Goal: Check status: Check status

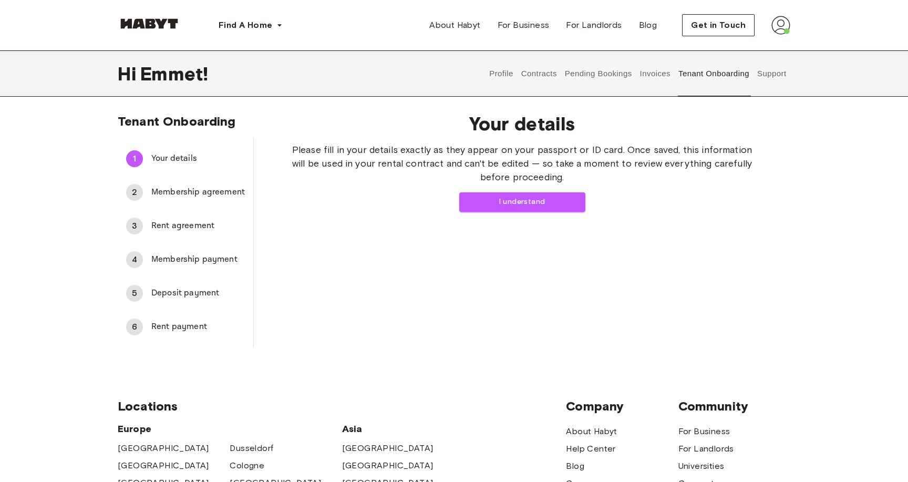
click at [543, 78] on button "Contracts" at bounding box center [539, 73] width 38 height 46
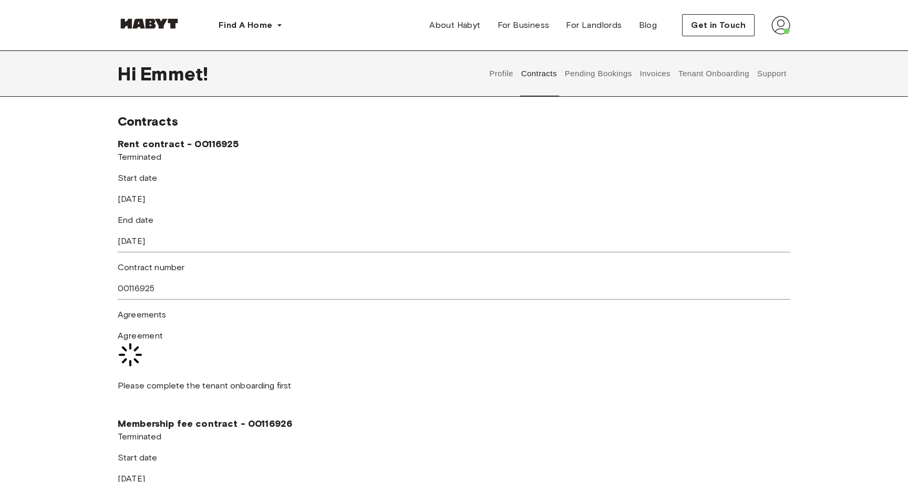
click at [592, 75] on button "Pending Bookings" at bounding box center [598, 73] width 70 height 46
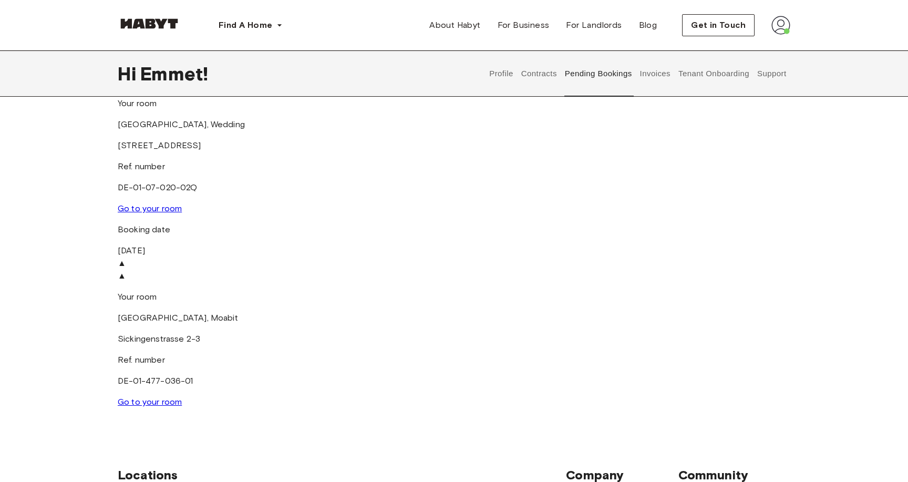
scroll to position [307, 0]
click at [166, 225] on p "Booking date" at bounding box center [230, 231] width 224 height 13
click at [182, 399] on link "Go to your room" at bounding box center [150, 404] width 64 height 10
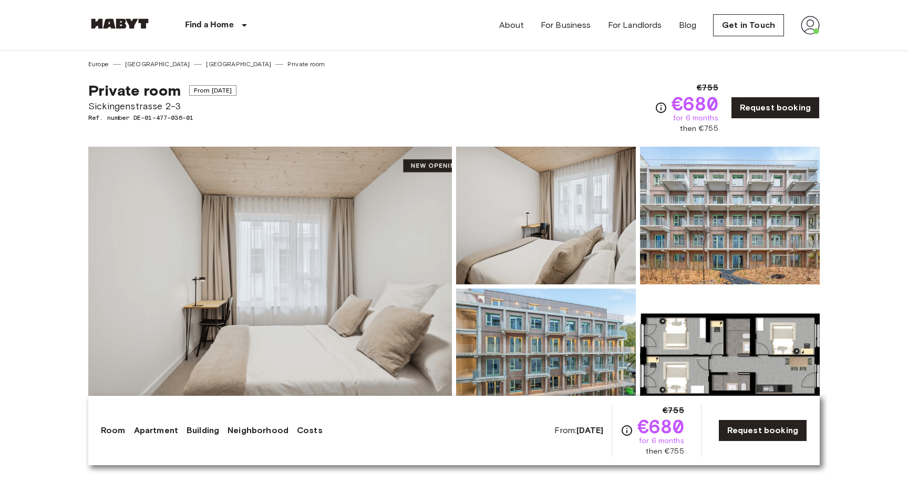
click at [398, 211] on img at bounding box center [270, 287] width 364 height 280
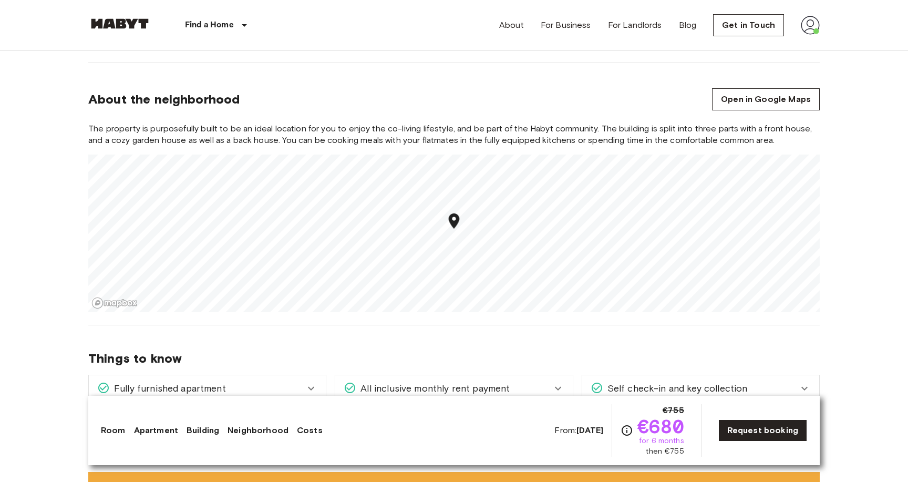
scroll to position [1140, 0]
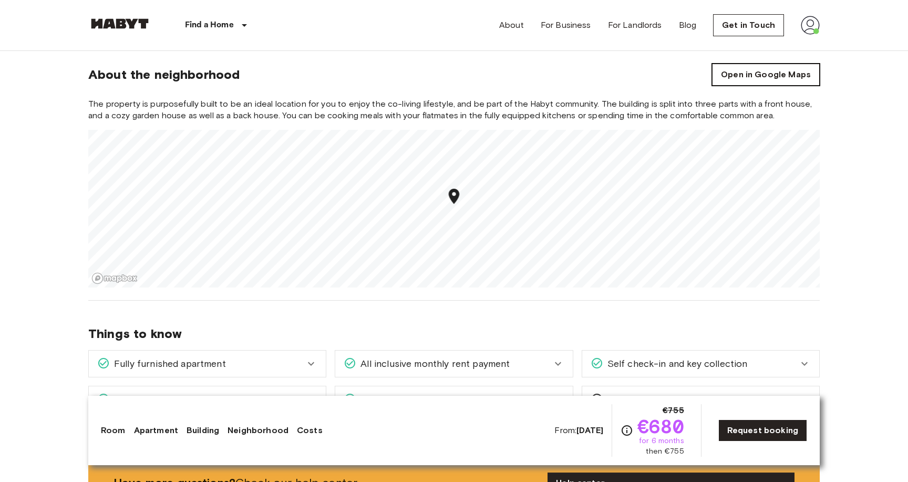
click at [770, 79] on link "Open in Google Maps" at bounding box center [766, 75] width 108 height 22
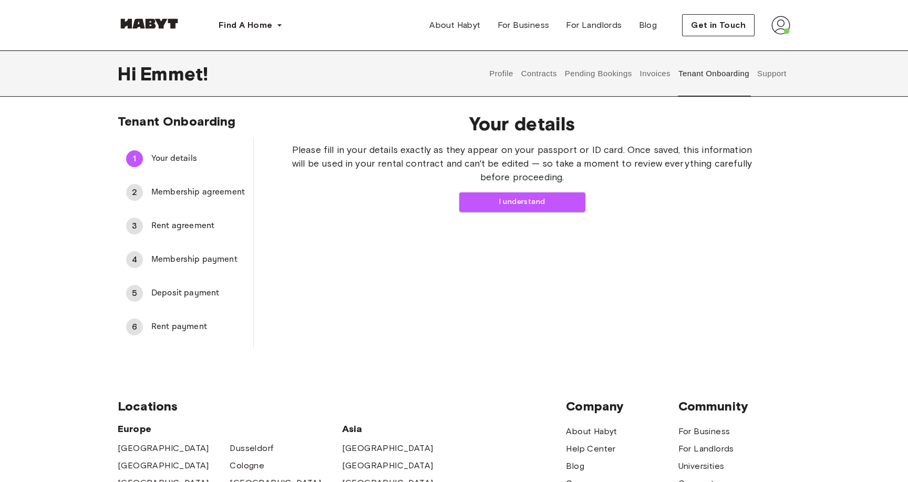
click at [661, 77] on button "Invoices" at bounding box center [655, 73] width 33 height 46
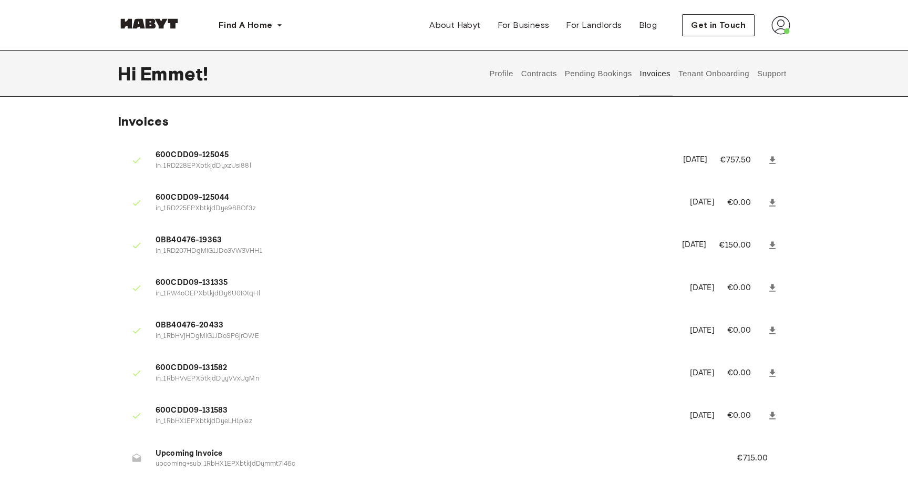
click at [584, 90] on button "Pending Bookings" at bounding box center [598, 73] width 70 height 46
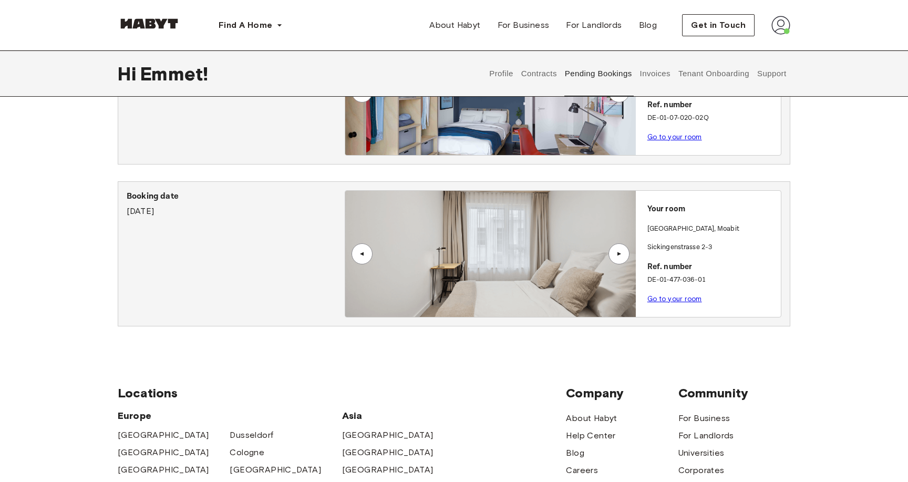
scroll to position [273, 0]
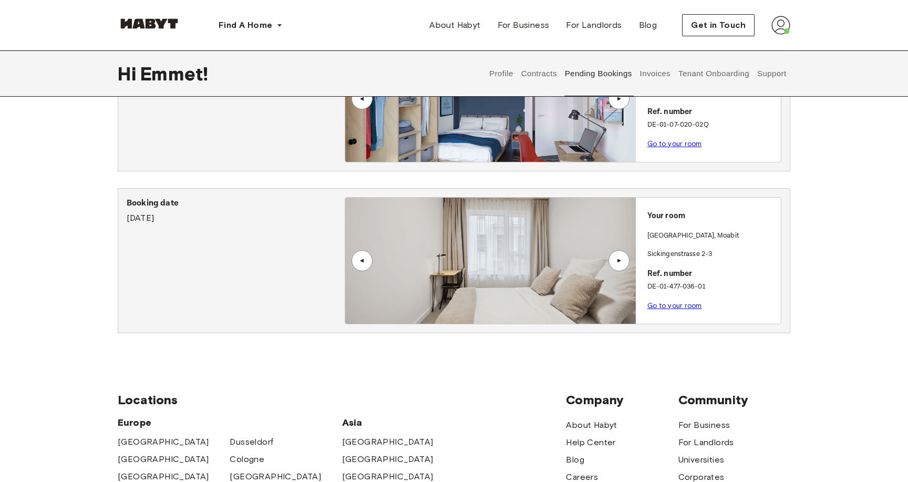
click at [675, 255] on p "Sickingenstrasse 2-3" at bounding box center [712, 254] width 129 height 11
copy p "Sickingenstrasse 2-3"
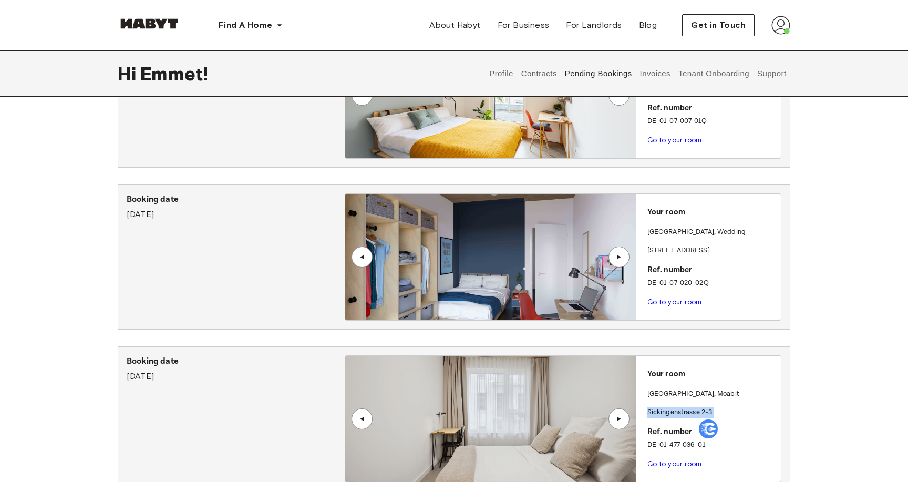
scroll to position [115, 0]
